Goal: Task Accomplishment & Management: Manage account settings

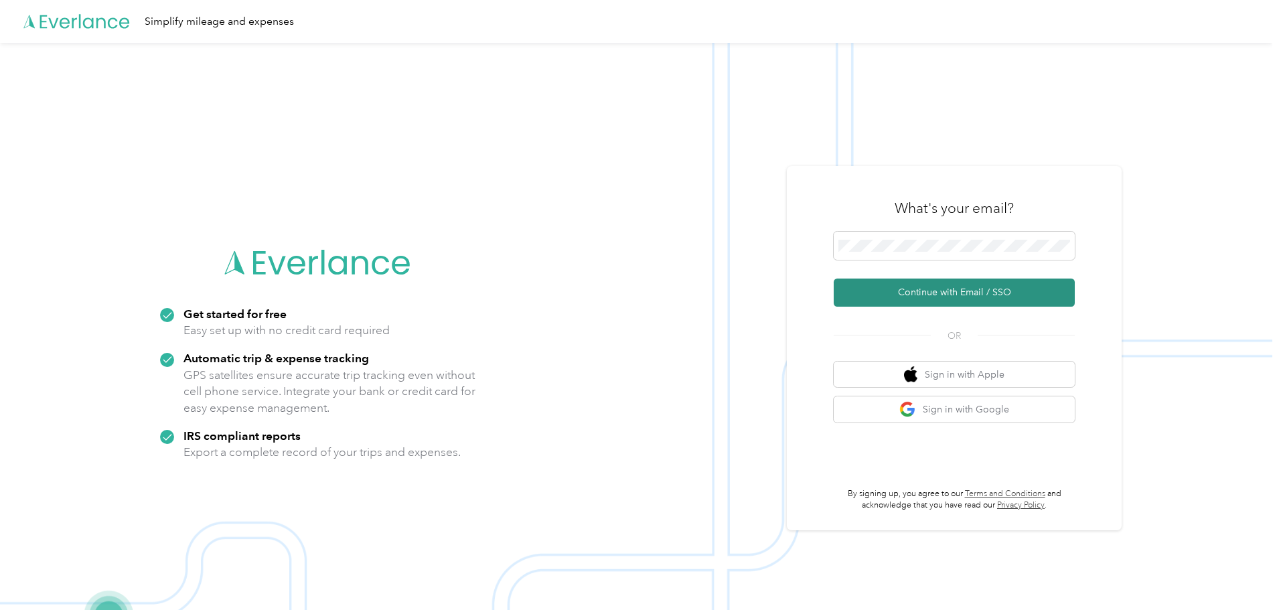
click at [914, 298] on button "Continue with Email / SSO" at bounding box center [954, 293] width 241 height 28
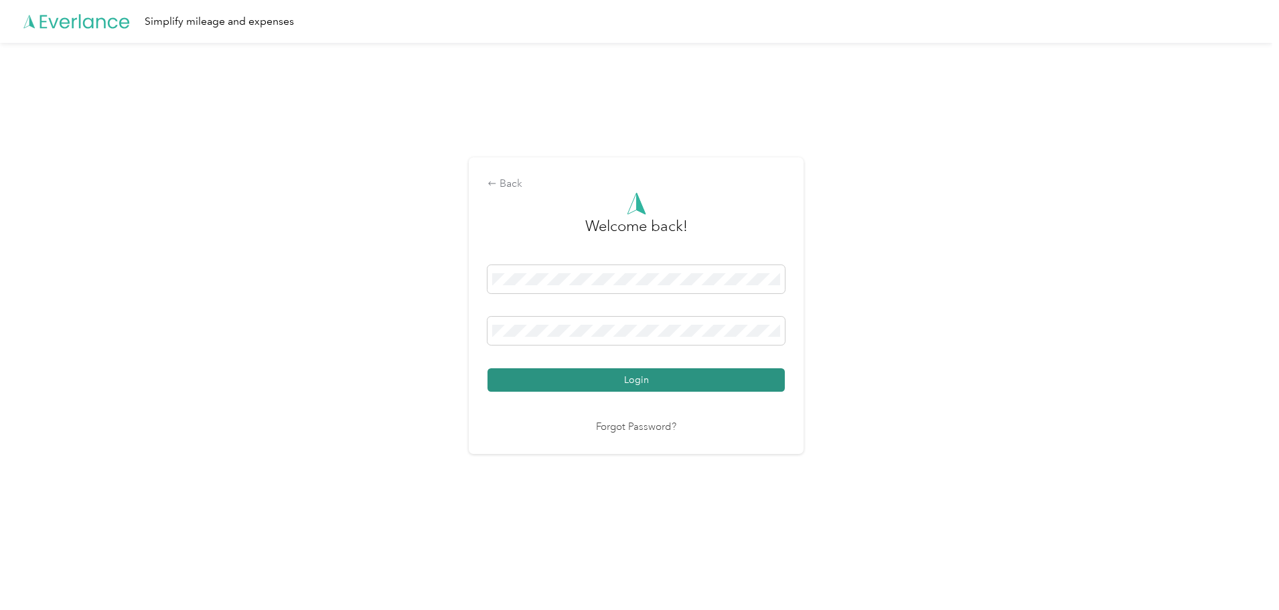
click at [634, 376] on button "Login" at bounding box center [636, 379] width 297 height 23
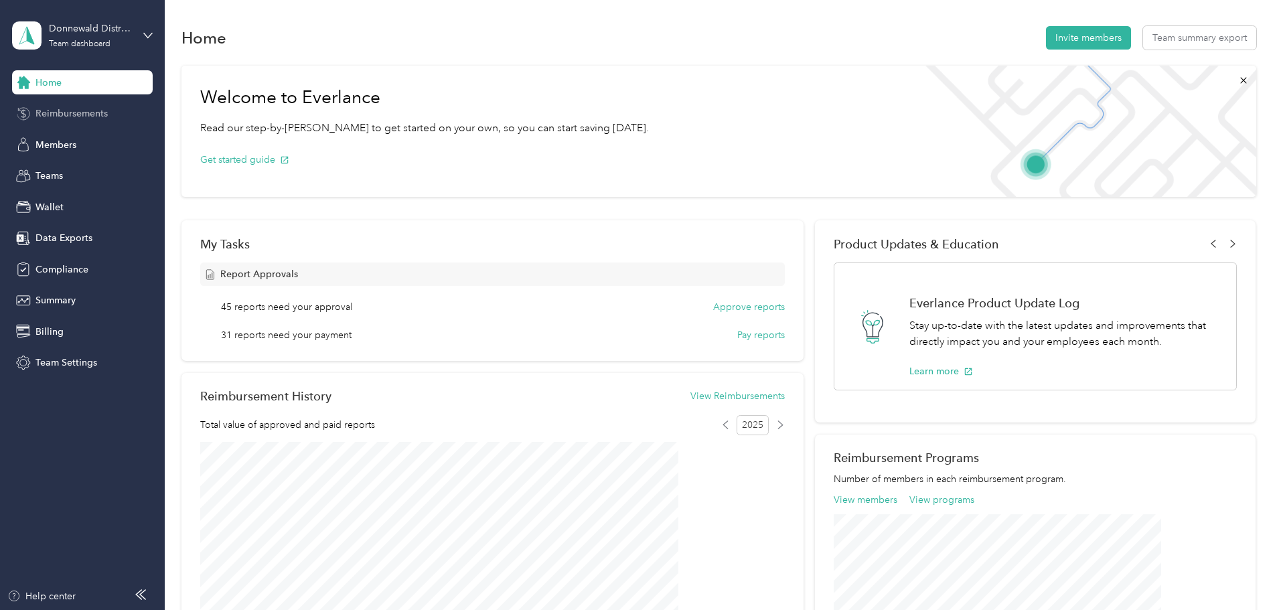
click at [62, 114] on span "Reimbursements" at bounding box center [72, 114] width 72 height 14
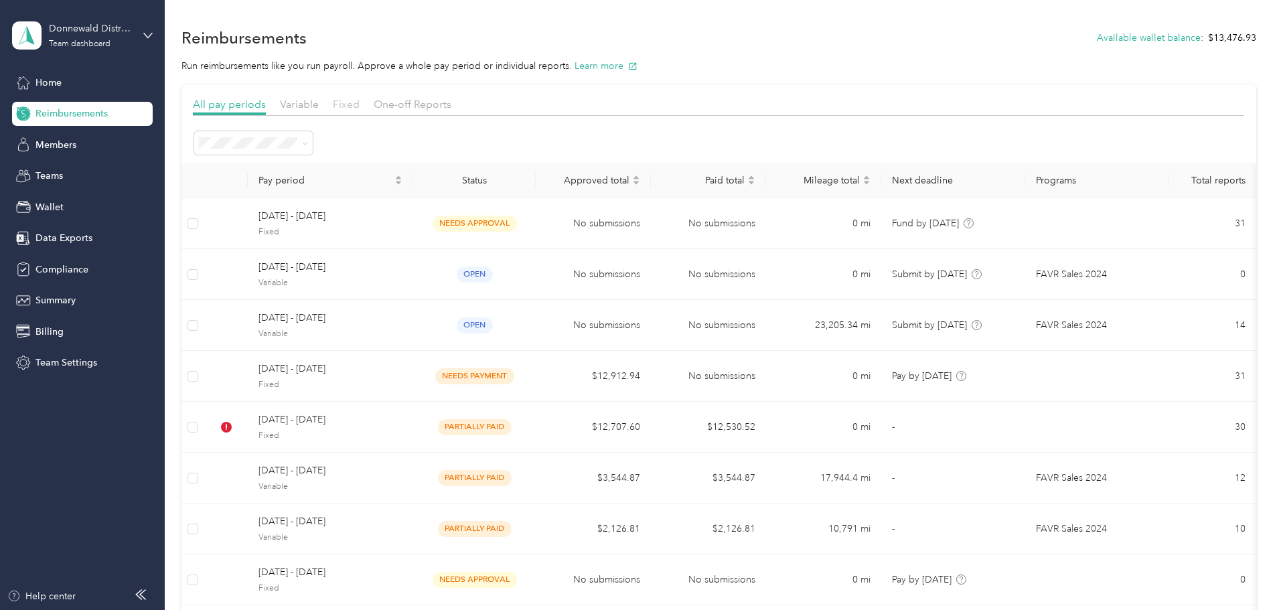
click at [360, 99] on span "Fixed" at bounding box center [346, 104] width 27 height 13
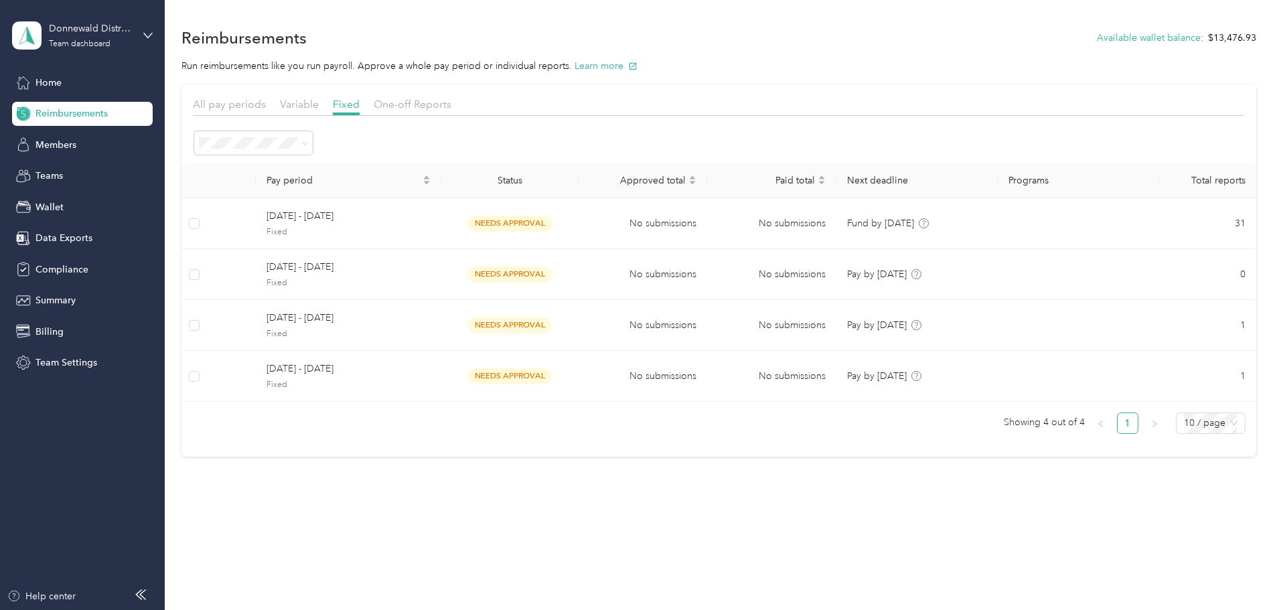
click at [729, 40] on div "Reimbursements Available wallet balance : $13,476.93" at bounding box center [719, 37] width 1075 height 28
click at [315, 265] on div "All" at bounding box center [344, 259] width 100 height 14
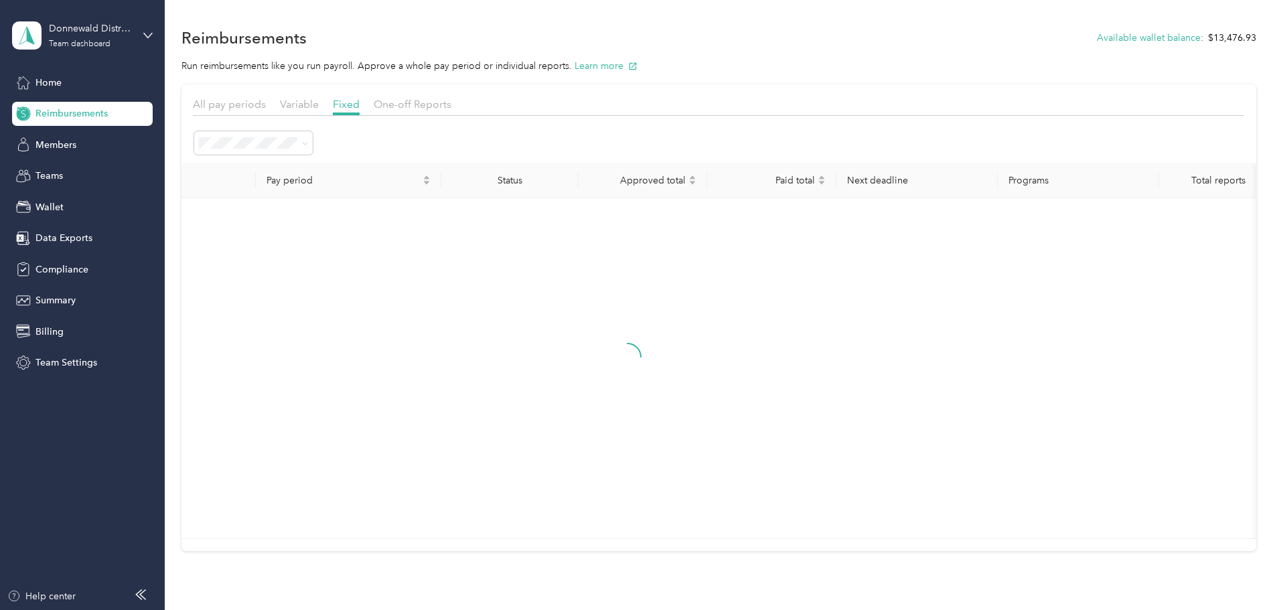
click at [449, 526] on div at bounding box center [627, 368] width 871 height 319
click at [238, 225] on div "All pay periods Variable Fixed One-off Reports Pay period Status Approved total…" at bounding box center [719, 317] width 1075 height 467
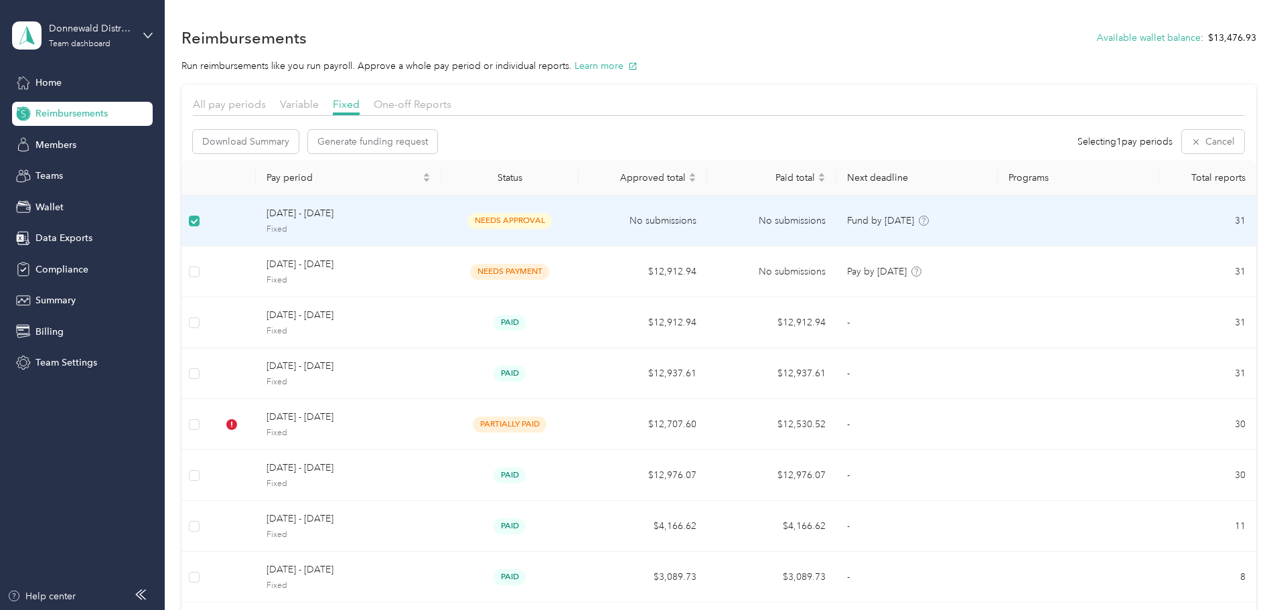
click at [416, 213] on span "[DATE] - [DATE]" at bounding box center [349, 213] width 164 height 15
click at [208, 216] on td at bounding box center [195, 221] width 26 height 51
click at [431, 214] on span "[DATE] - [DATE]" at bounding box center [349, 213] width 164 height 15
click at [431, 208] on span "[DATE] - [DATE]" at bounding box center [349, 213] width 164 height 15
click at [366, 222] on div "[DATE] - [DATE] Fixed" at bounding box center [349, 220] width 164 height 29
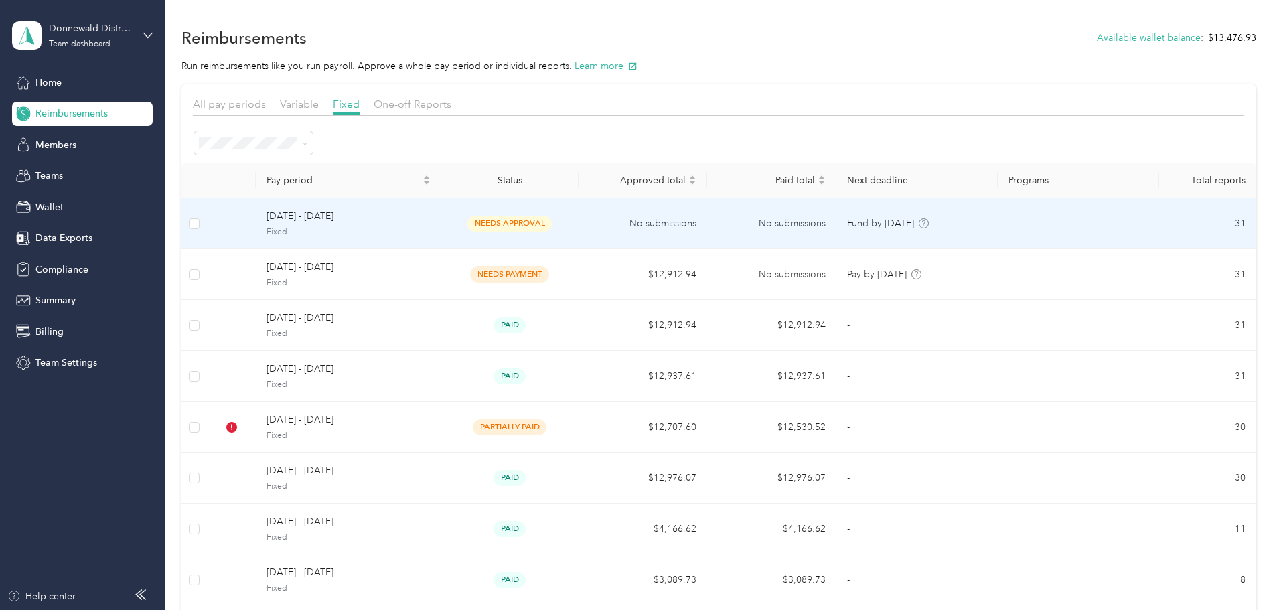
click at [366, 210] on span "[DATE] - [DATE]" at bounding box center [349, 216] width 164 height 15
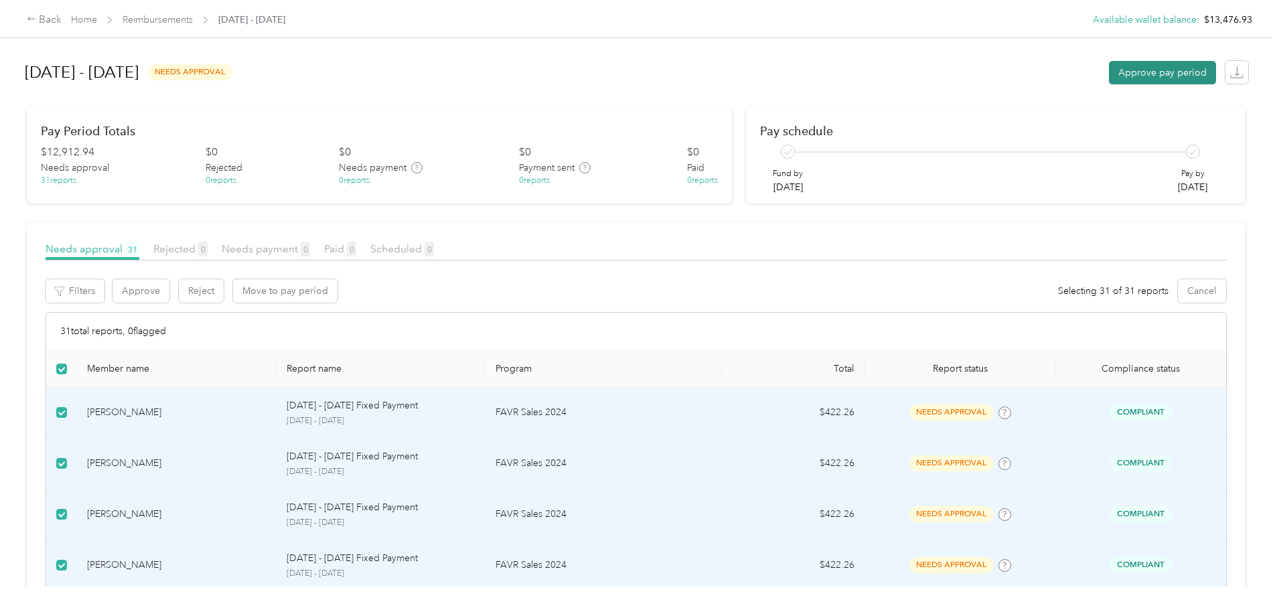
click at [1109, 74] on button "Approve pay period" at bounding box center [1162, 72] width 107 height 23
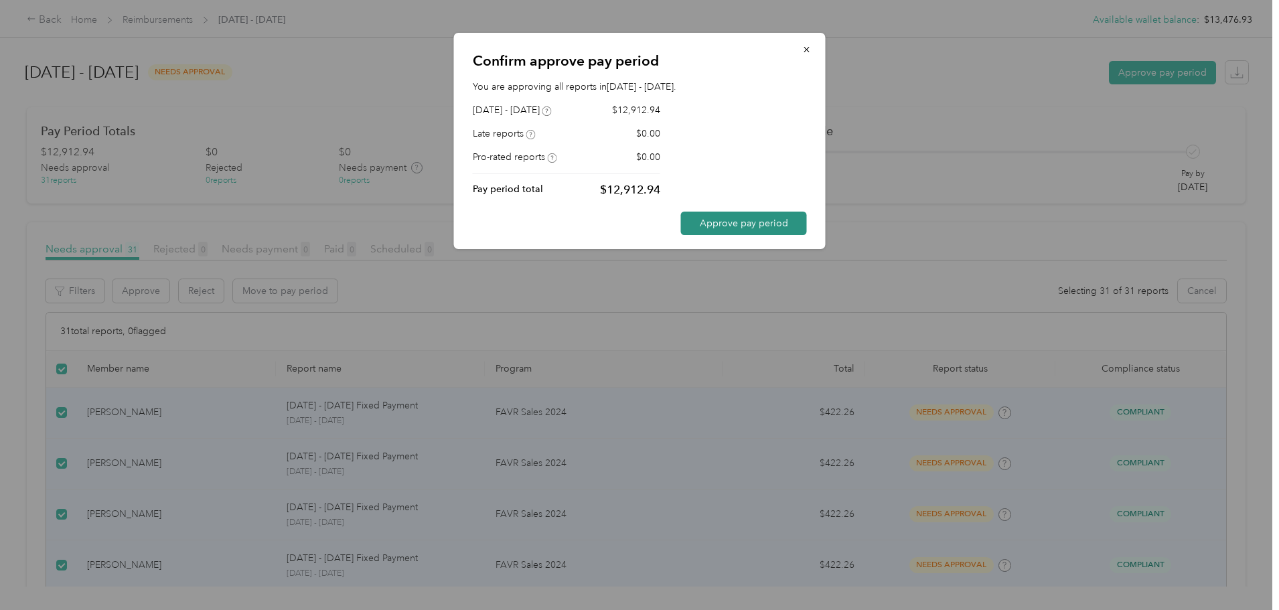
click at [747, 216] on button "Approve pay period" at bounding box center [744, 223] width 126 height 23
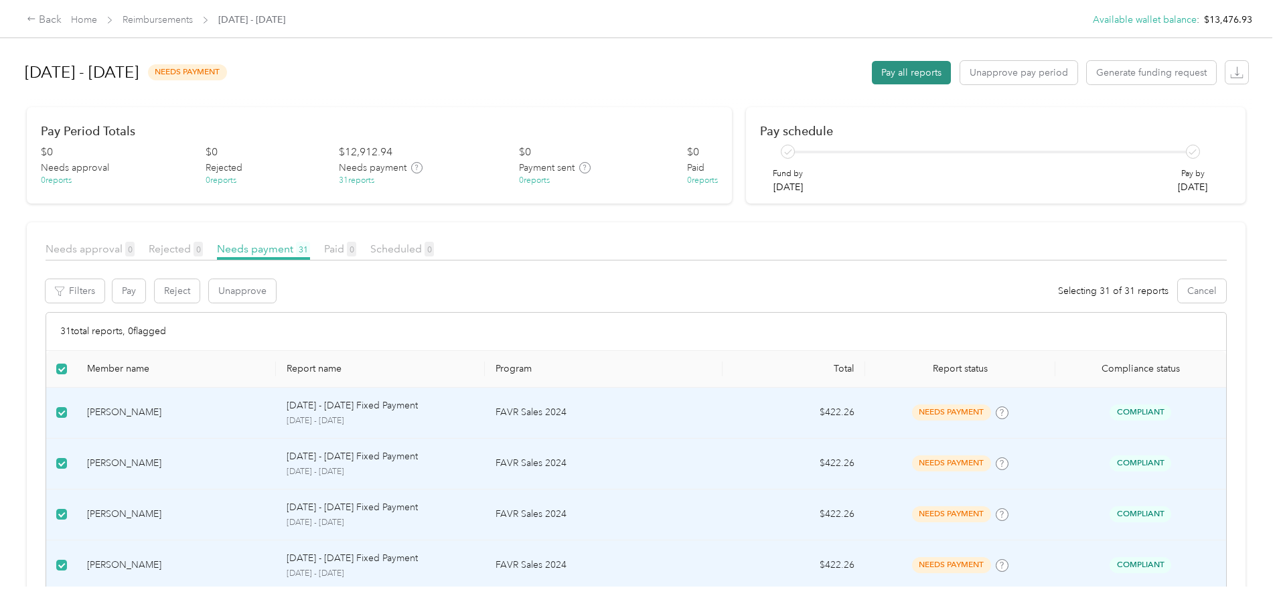
click at [872, 66] on button "Pay all reports" at bounding box center [911, 72] width 79 height 23
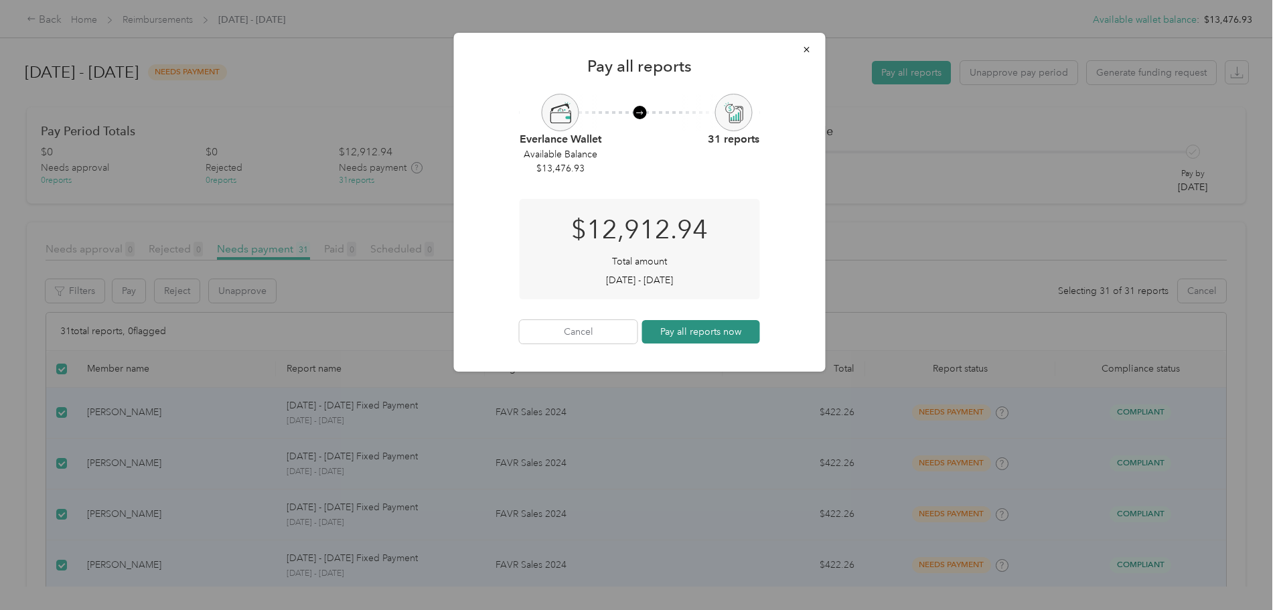
click at [719, 326] on button "Pay all reports now" at bounding box center [701, 331] width 118 height 23
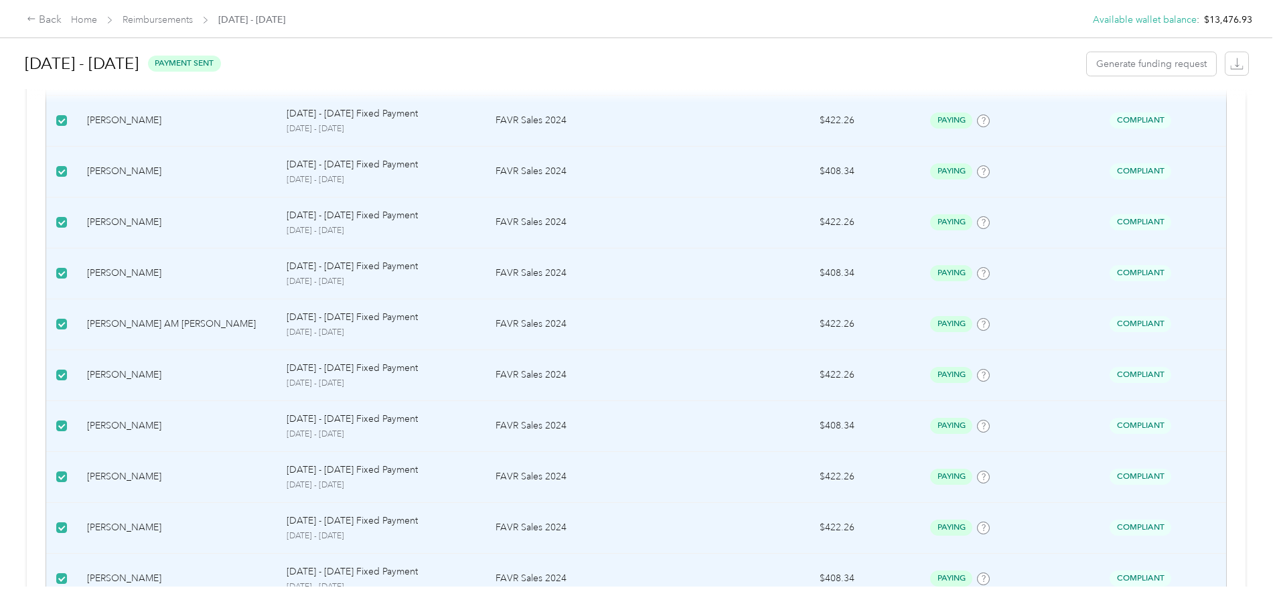
scroll to position [1146, 0]
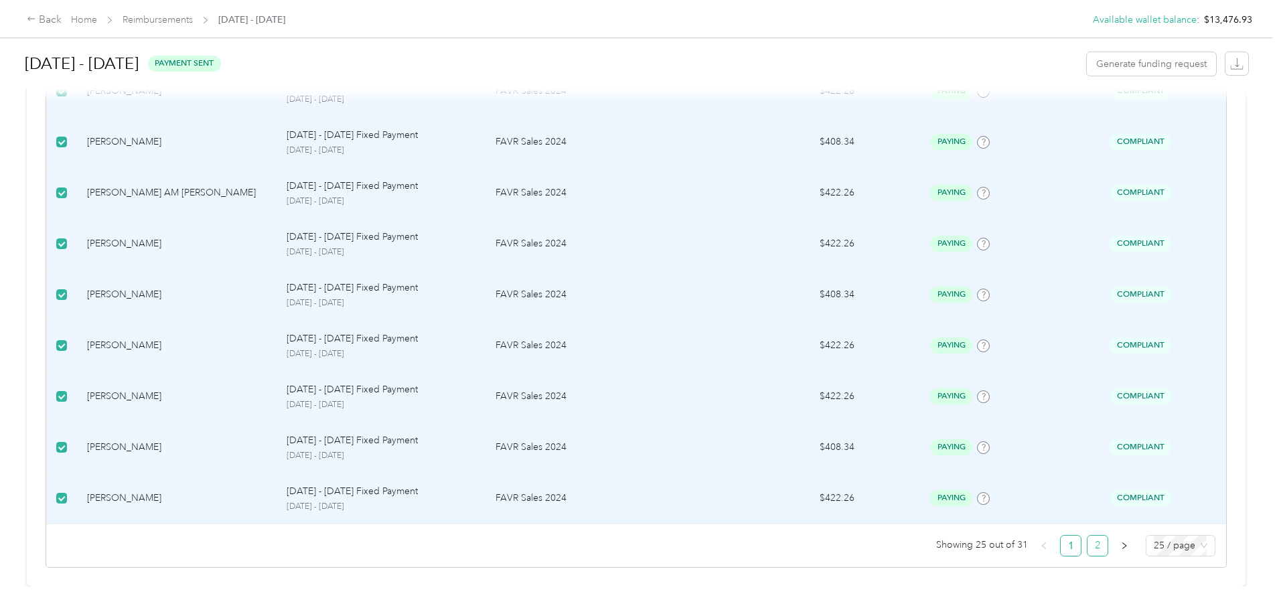
click at [1088, 536] on link "2" at bounding box center [1098, 546] width 20 height 20
